Goal: Task Accomplishment & Management: Manage account settings

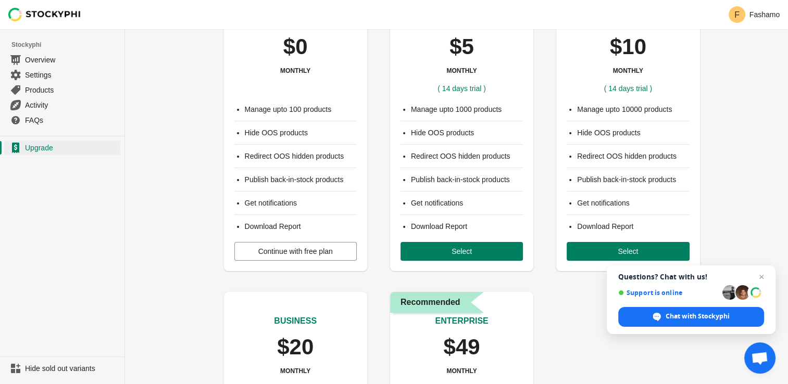
scroll to position [52, 0]
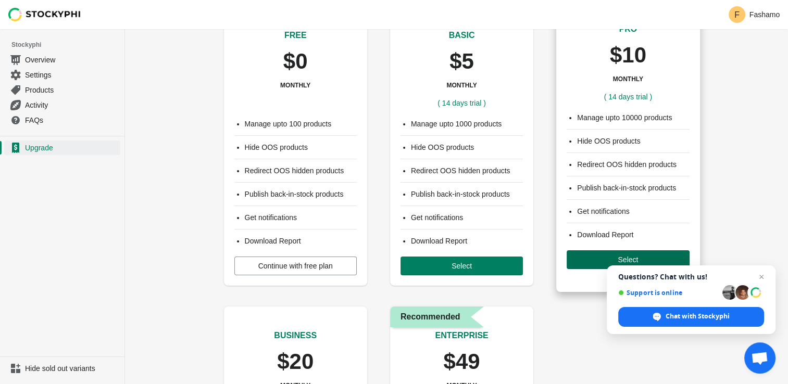
click at [616, 256] on span "Select" at bounding box center [628, 260] width 106 height 8
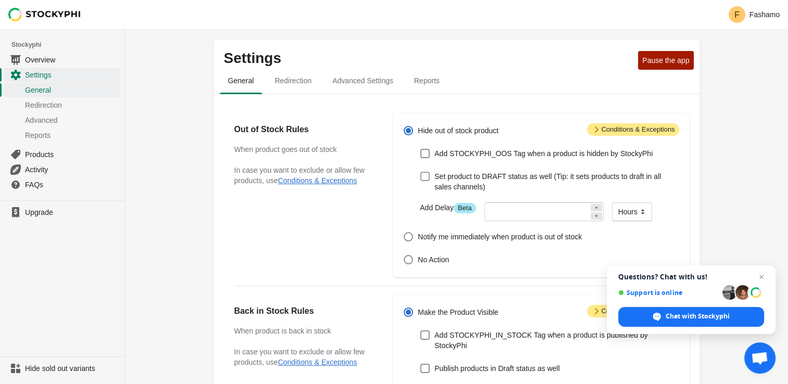
click at [427, 178] on span at bounding box center [424, 176] width 9 height 9
click at [421, 172] on input "Set product to DRAFT status as well (Tip: it sets products to draft in all sale…" at bounding box center [420, 172] width 1 height 1
checkbox input "true"
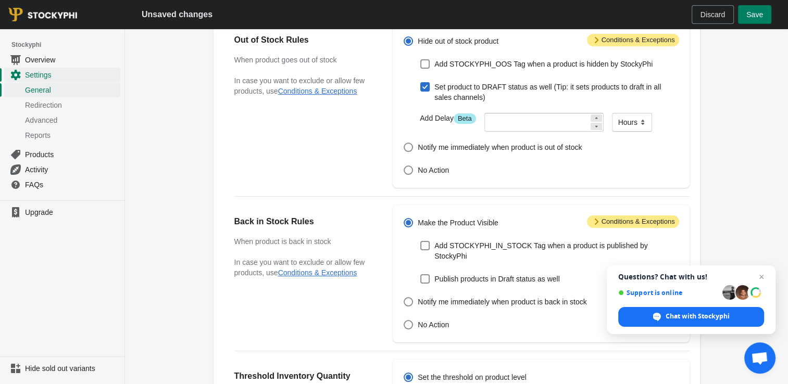
scroll to position [37, 0]
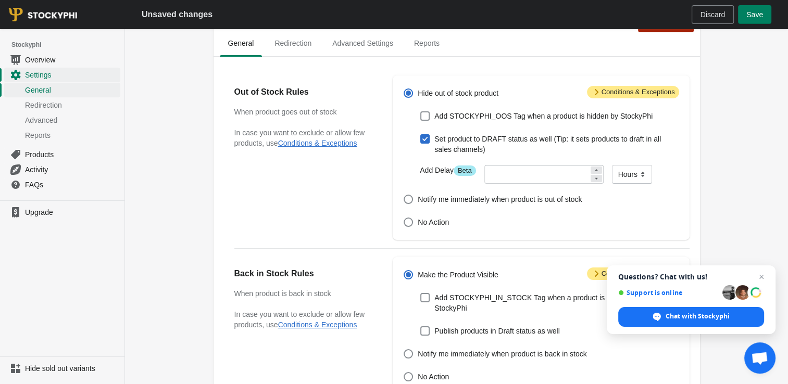
click at [426, 141] on span at bounding box center [424, 138] width 9 height 9
click at [421, 135] on input "Set product to DRAFT status as well (Tip: it sets products to draft in all sale…" at bounding box center [420, 134] width 1 height 1
checkbox input "false"
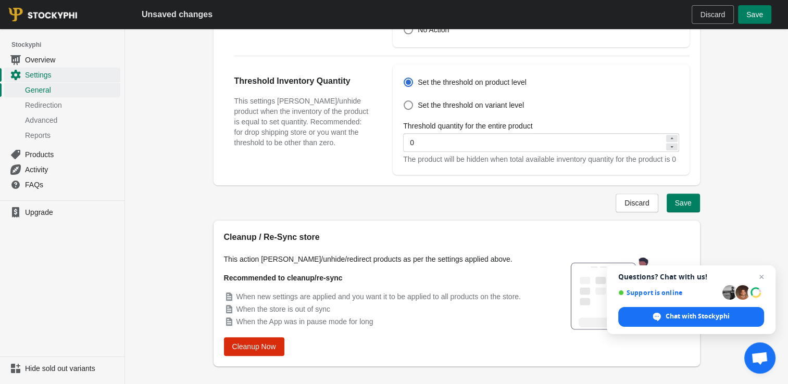
scroll to position [402, 0]
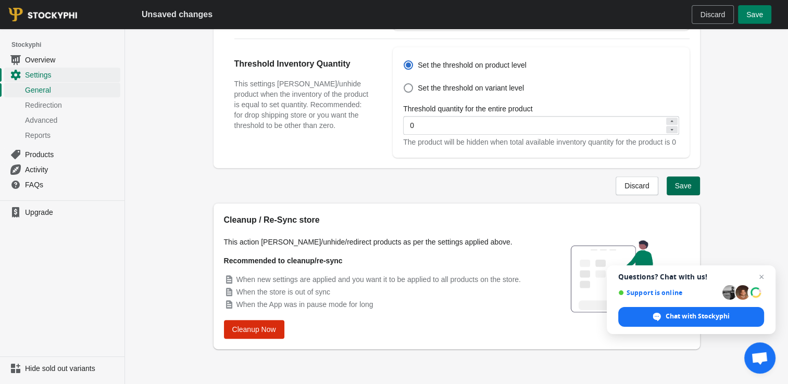
click at [686, 186] on span "Save" at bounding box center [683, 186] width 17 height 8
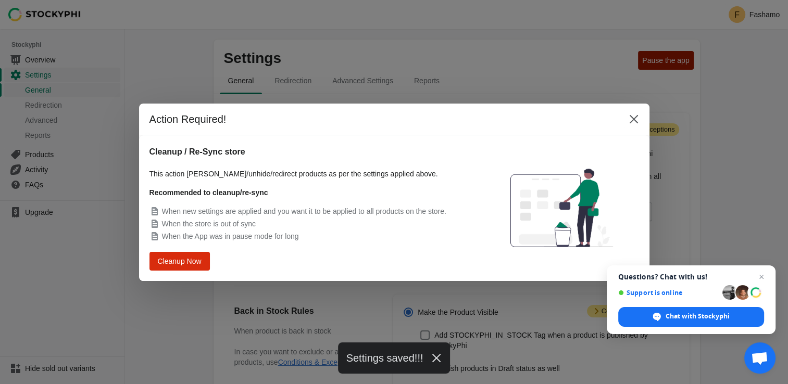
scroll to position [375, 0]
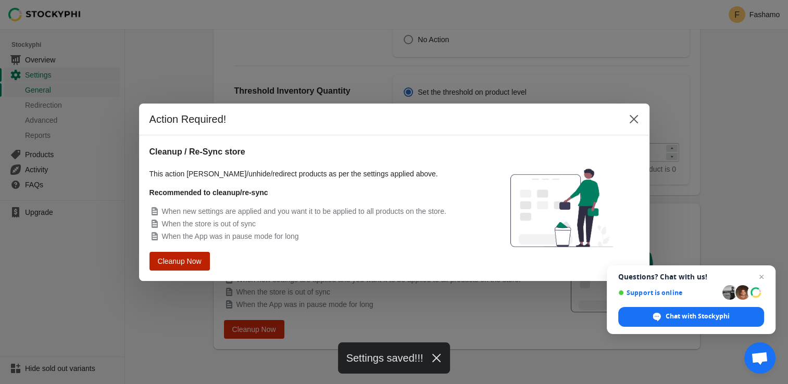
click at [179, 268] on button "Cleanup Now" at bounding box center [179, 261] width 54 height 17
